Goal: Check status: Check status

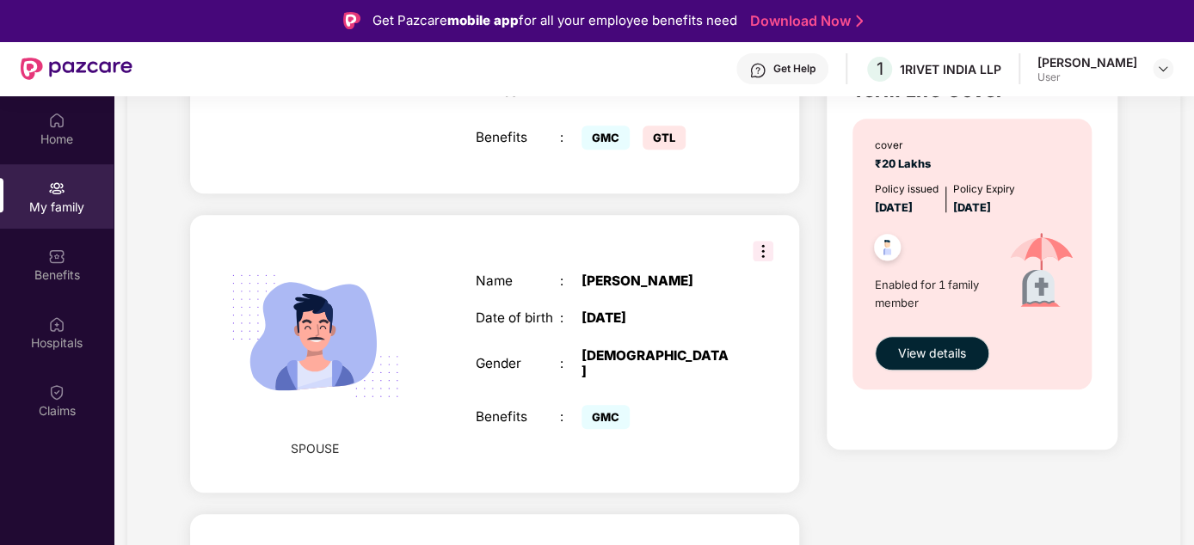
scroll to position [456, 0]
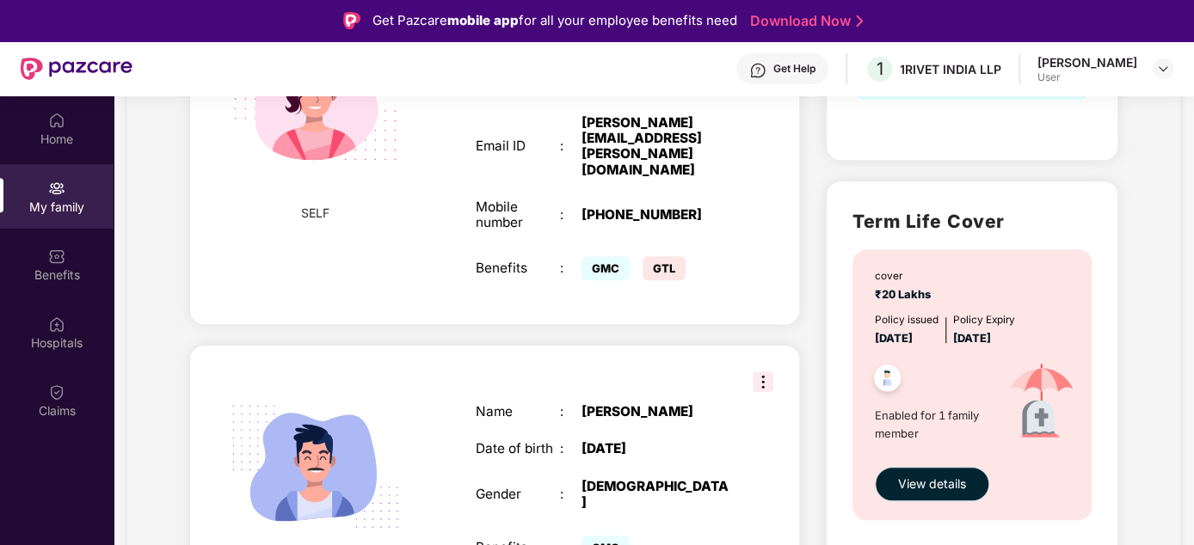
click at [919, 484] on span "View details" at bounding box center [932, 484] width 68 height 19
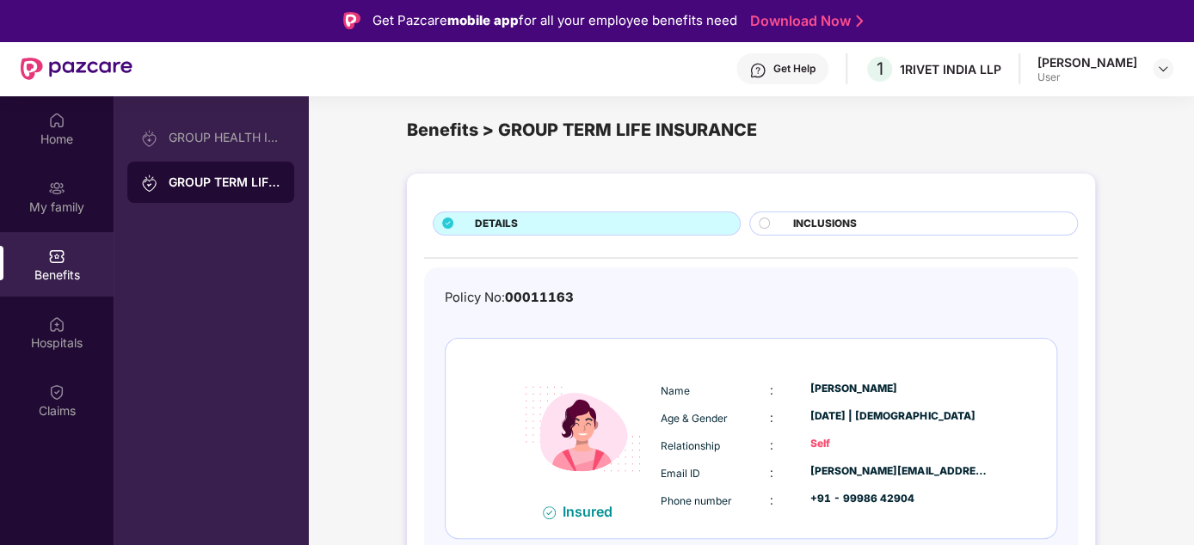
scroll to position [16, 0]
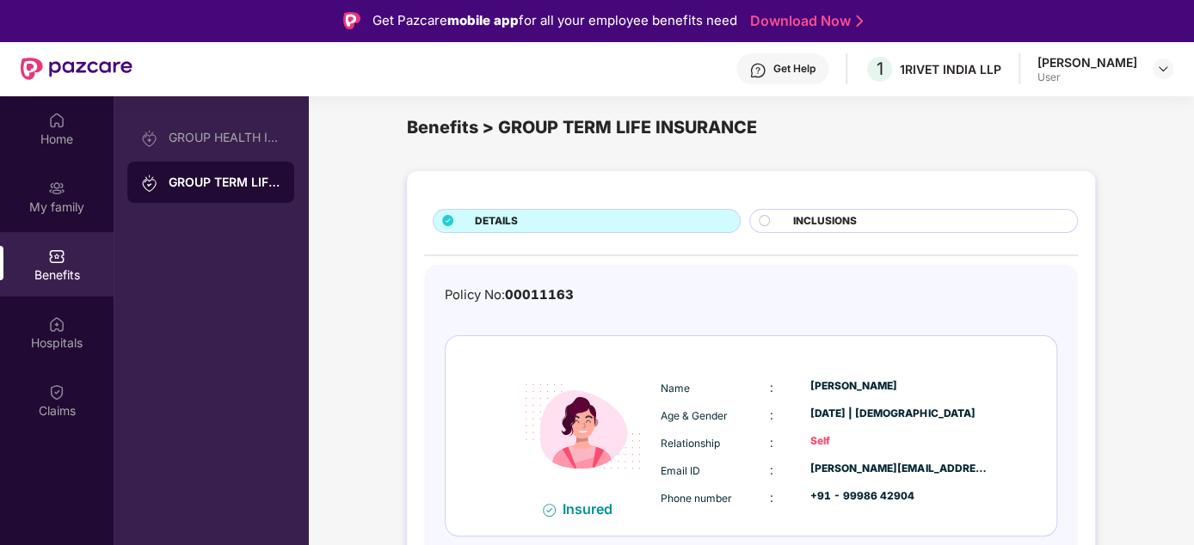
click at [841, 220] on span "INCLUSIONS" at bounding box center [825, 221] width 64 height 16
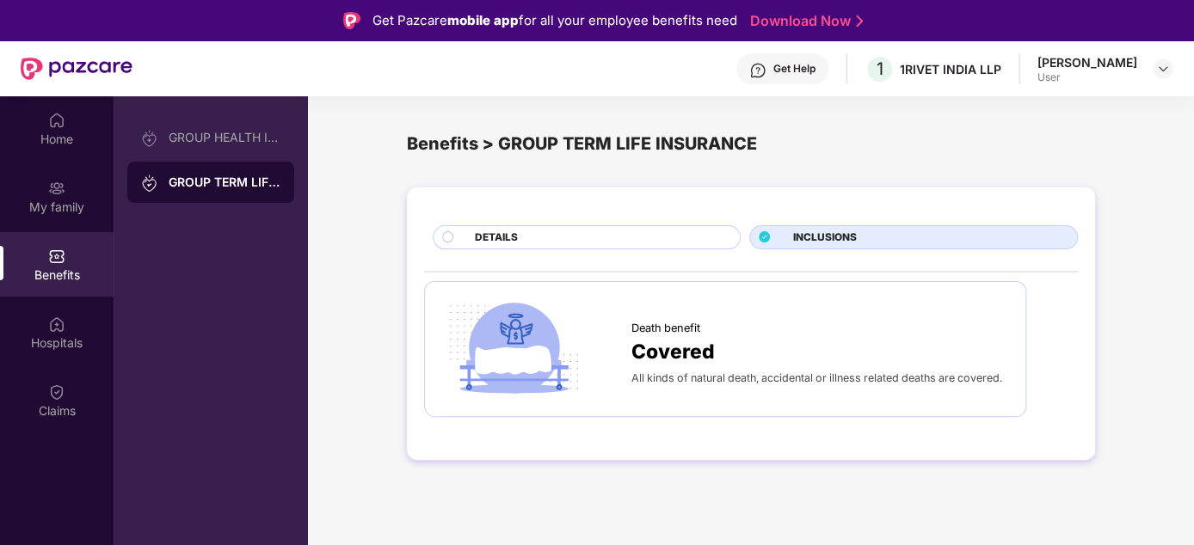
click at [600, 239] on div "DETAILS" at bounding box center [598, 239] width 265 height 19
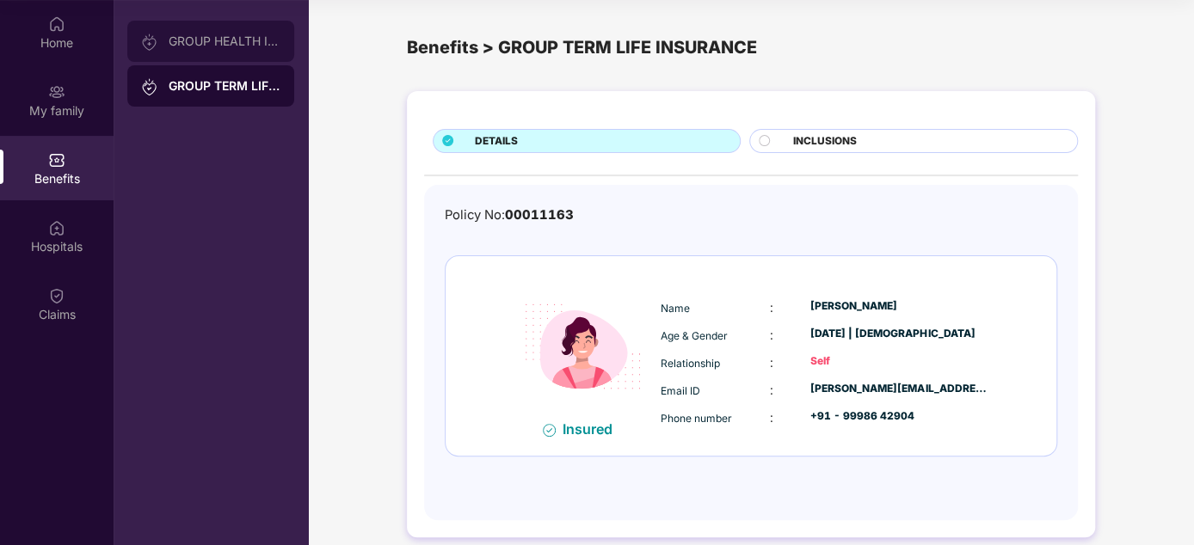
click at [219, 30] on div "GROUP HEALTH INSURANCE" at bounding box center [210, 41] width 167 height 41
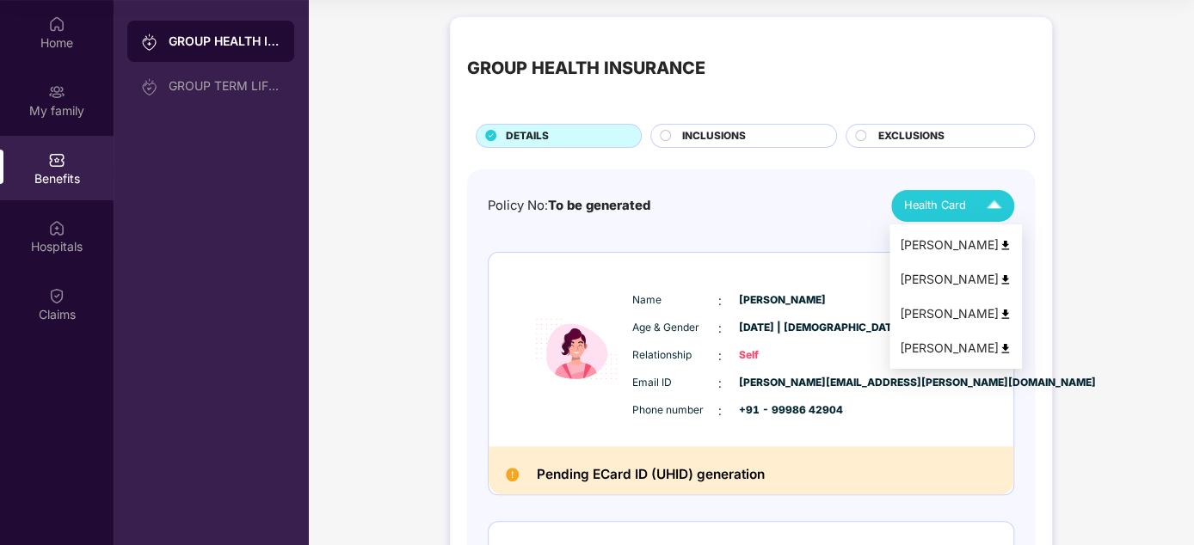
click at [989, 201] on img at bounding box center [994, 206] width 30 height 30
click at [999, 243] on img at bounding box center [1005, 245] width 13 height 13
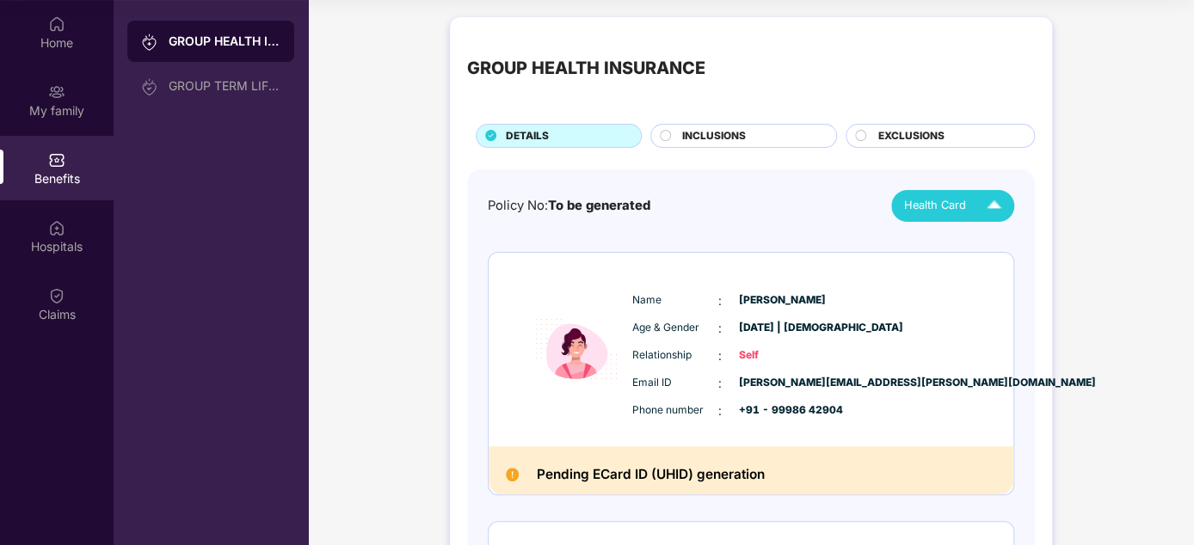
click at [735, 474] on h2 "Pending ECard ID (UHID) generation" at bounding box center [650, 475] width 228 height 22
drag, startPoint x: 735, startPoint y: 474, endPoint x: 788, endPoint y: 225, distance: 255.1
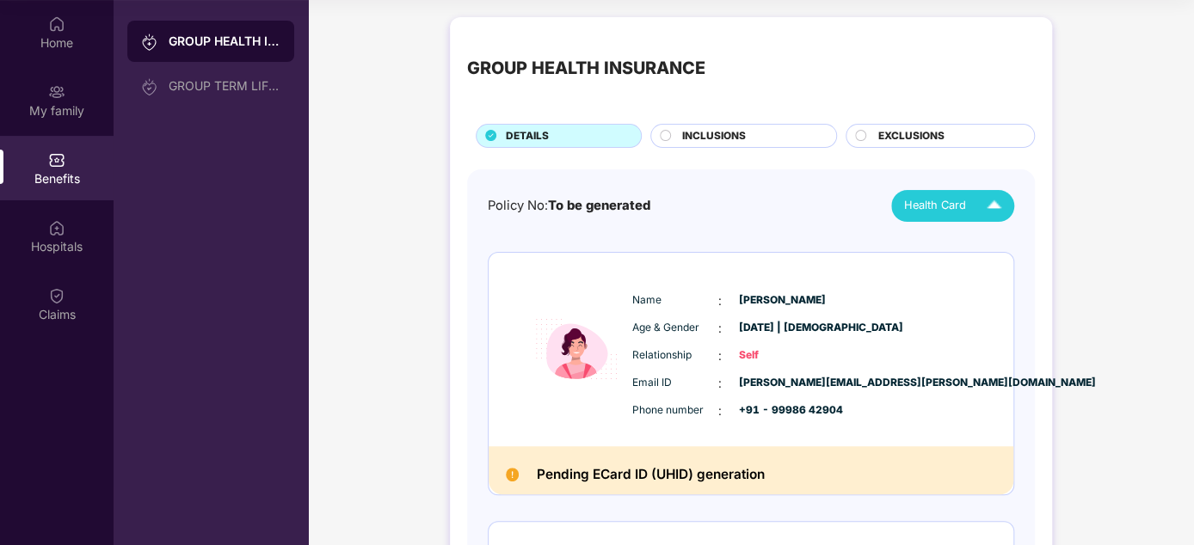
click at [955, 211] on span "Health Card" at bounding box center [935, 205] width 62 height 17
drag, startPoint x: 551, startPoint y: 201, endPoint x: 678, endPoint y: 201, distance: 126.5
click at [678, 201] on div "Policy No: To be generated Health Card" at bounding box center [751, 206] width 527 height 32
drag, startPoint x: 678, startPoint y: 201, endPoint x: 707, endPoint y: 205, distance: 29.5
click at [707, 205] on div "Policy No: To be generated Health Card" at bounding box center [751, 206] width 527 height 32
